Goal: Information Seeking & Learning: Understand process/instructions

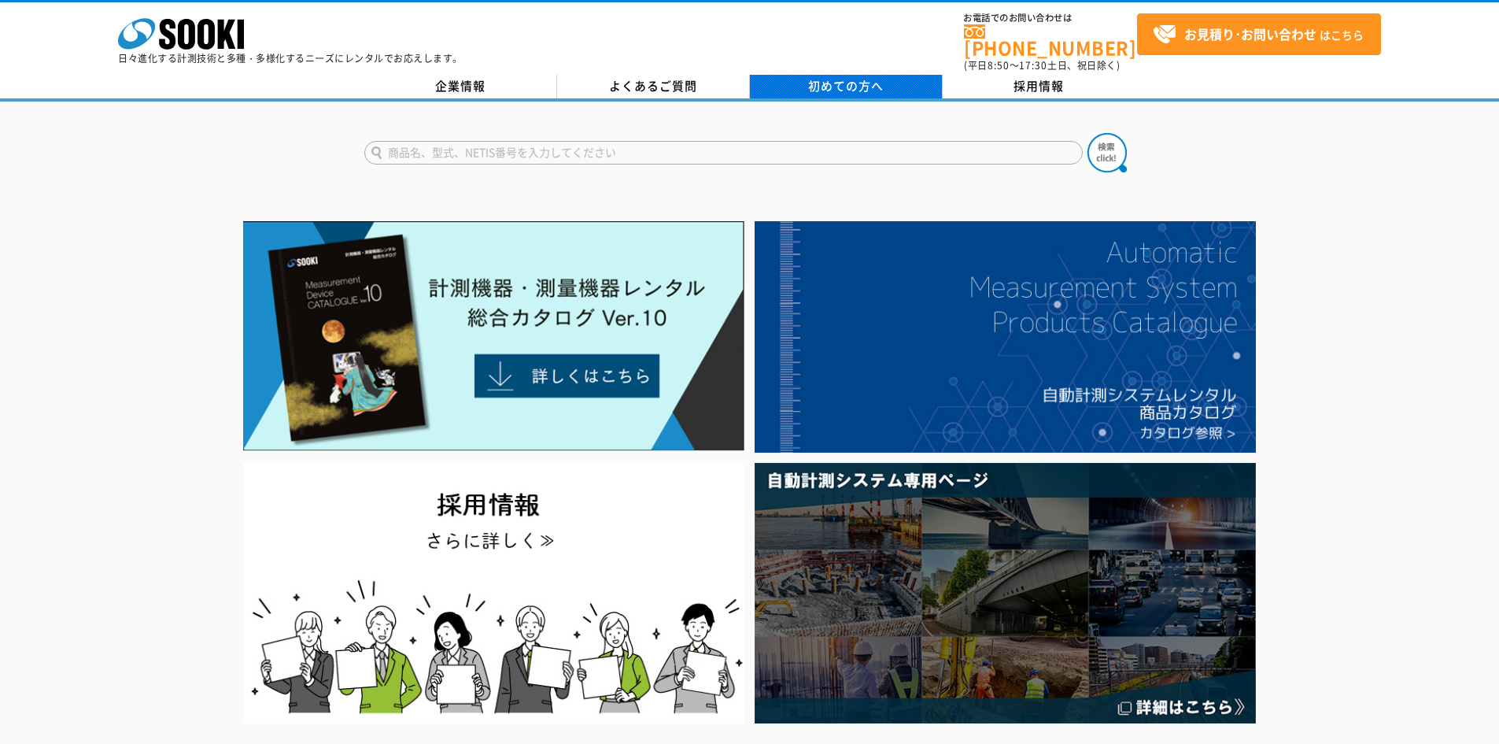
click at [837, 78] on span "初めての方へ" at bounding box center [846, 85] width 76 height 17
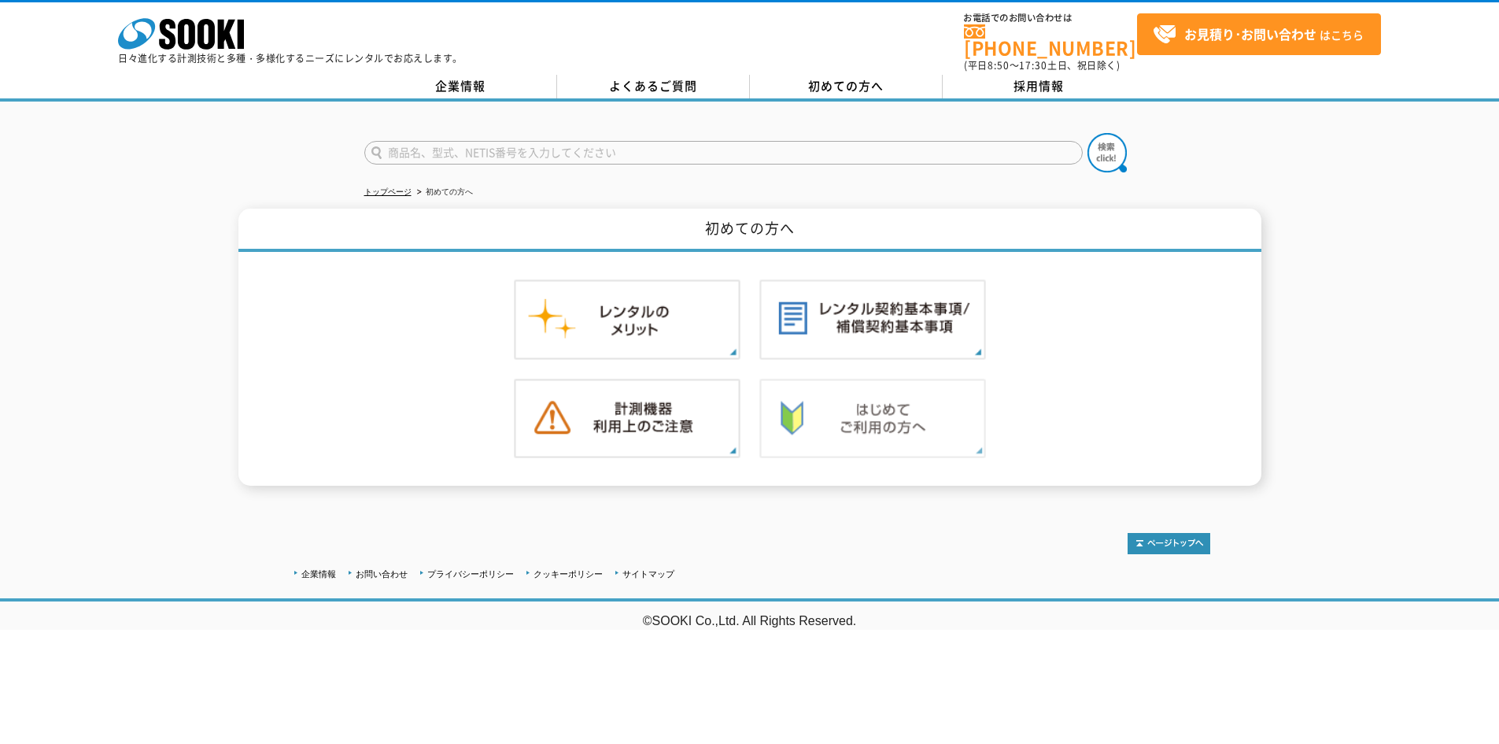
click at [860, 413] on img at bounding box center [873, 419] width 227 height 80
